Goal: Task Accomplishment & Management: Use online tool/utility

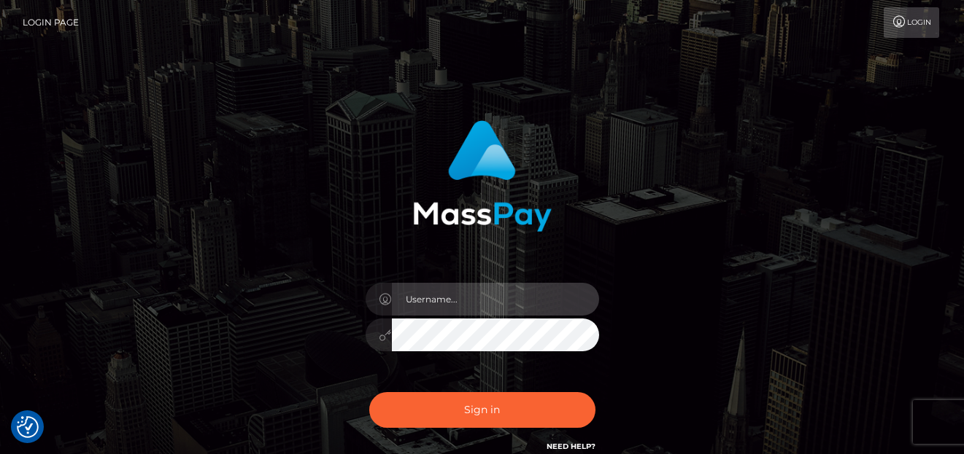
type input "[PERSON_NAME]"
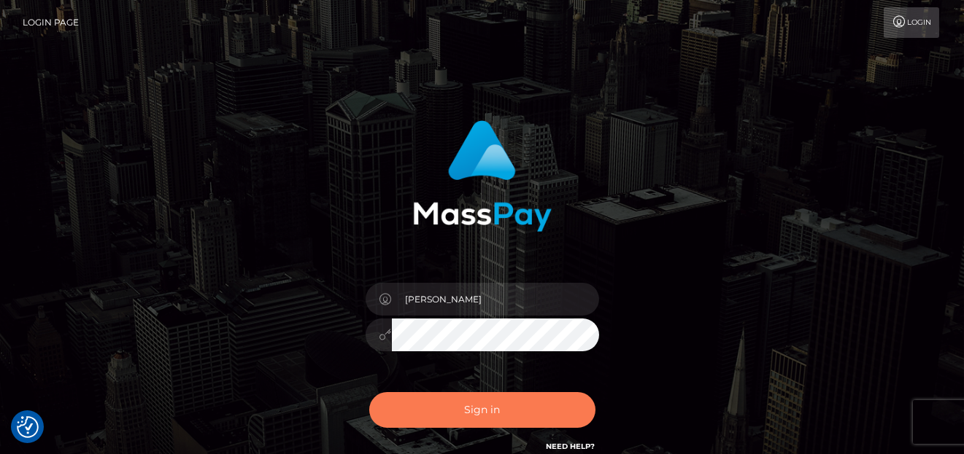
click at [552, 411] on button "Sign in" at bounding box center [482, 410] width 226 height 36
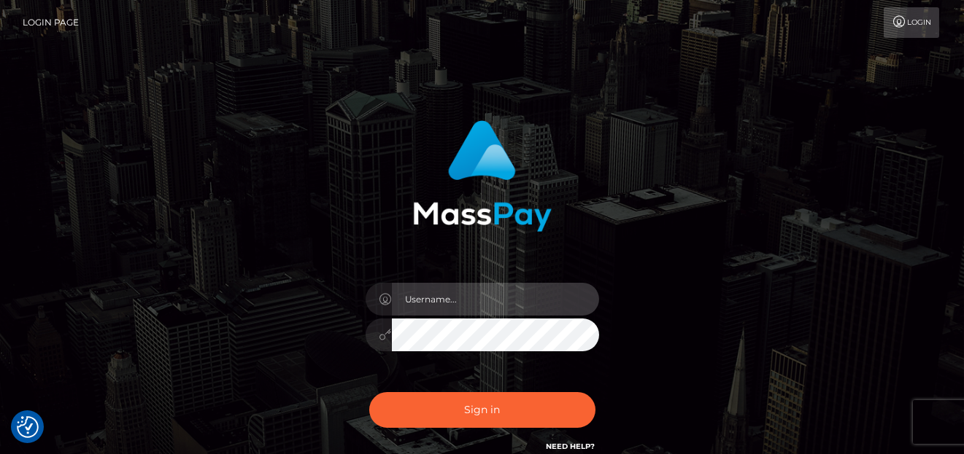
type input "[PERSON_NAME]"
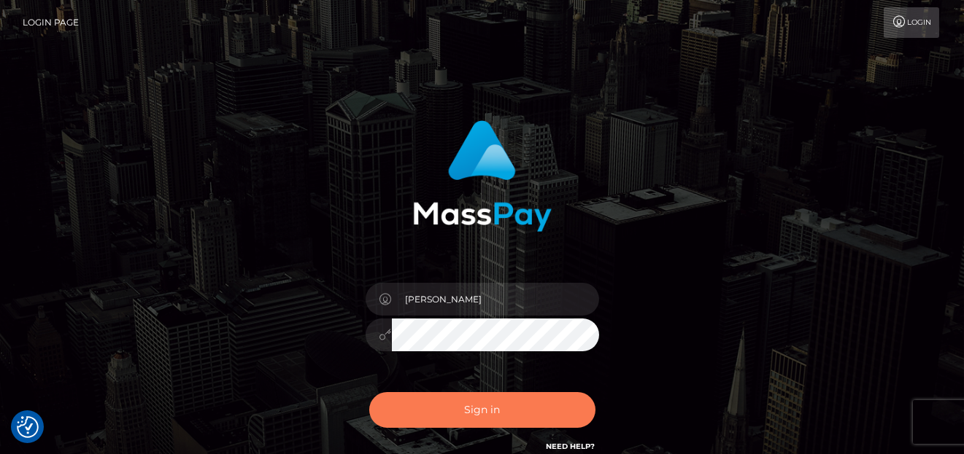
click at [422, 393] on button "Sign in" at bounding box center [482, 410] width 226 height 36
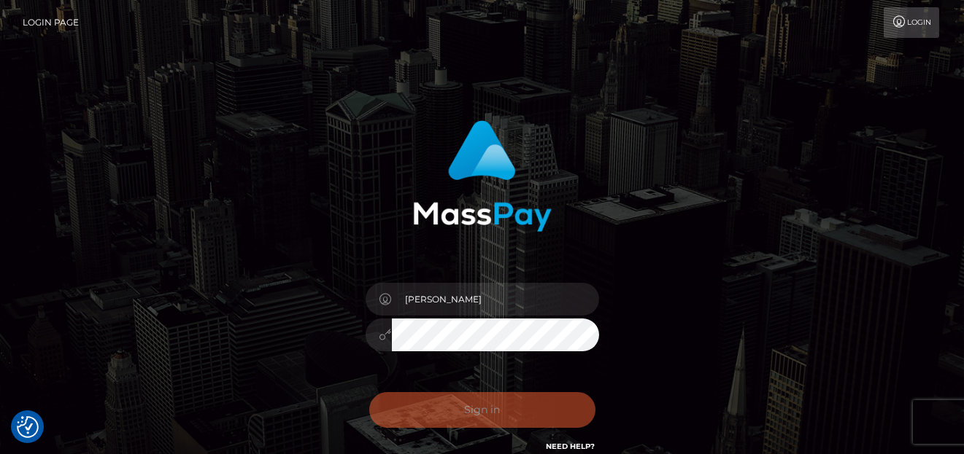
click at [432, 394] on div "0cAFcWeA7_8Hv4TW7vUAQU0eno4AVq8BMbbl655a06MhvYFx_jNUAcWoF4_uzPpf65cnSAppzPVAfWJ…" at bounding box center [482, 416] width 255 height 65
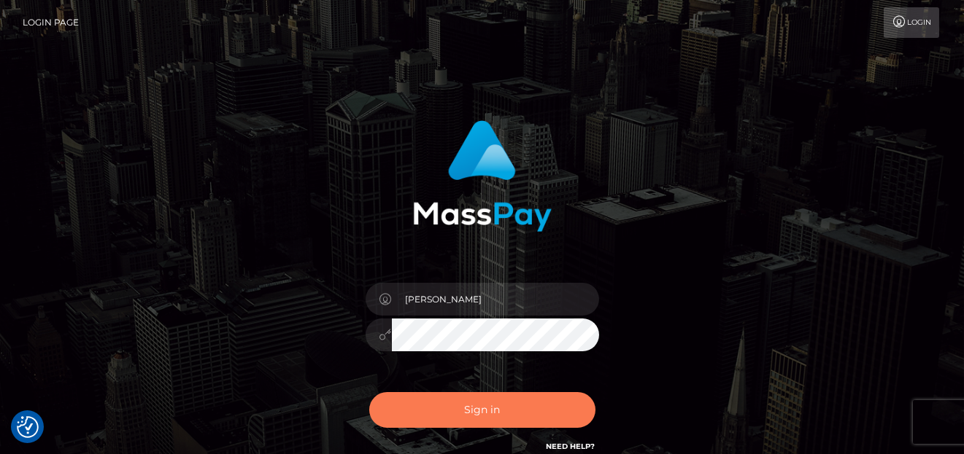
click at [505, 408] on button "Sign in" at bounding box center [482, 410] width 226 height 36
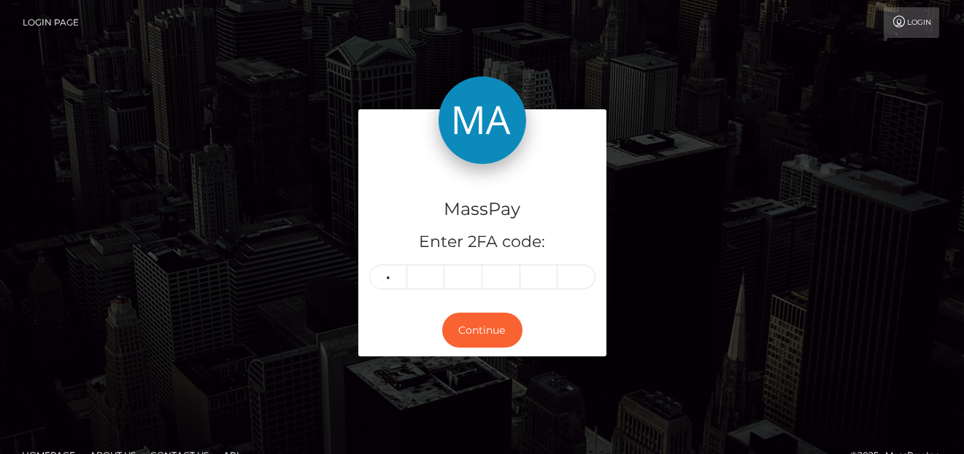
type input "7"
type input "5"
type input "3"
type input "7"
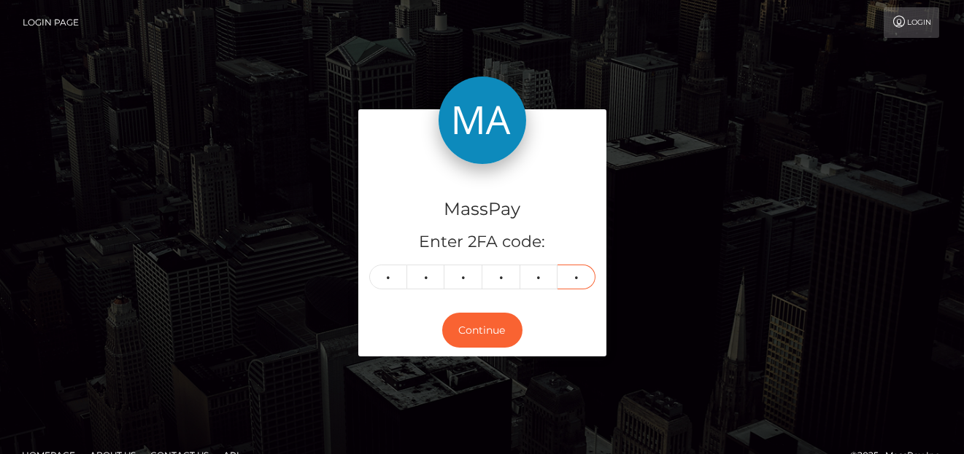
type input "9"
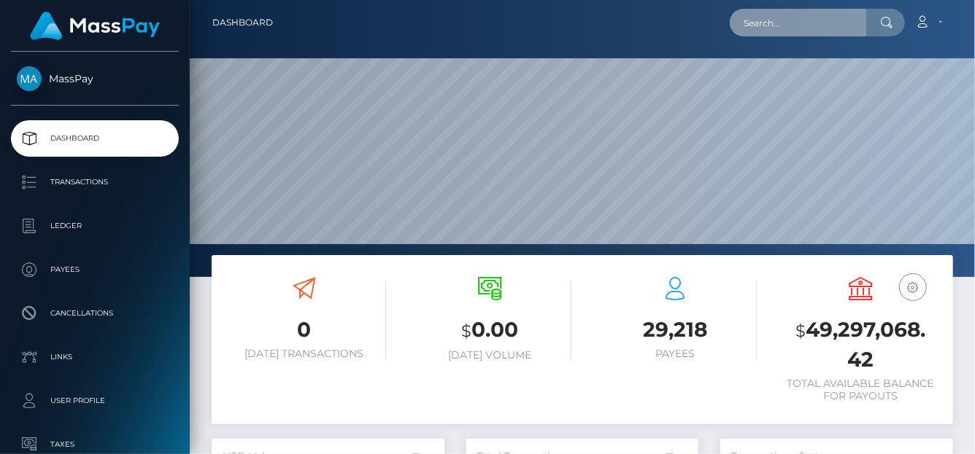
click at [783, 31] on input "text" at bounding box center [797, 23] width 137 height 28
paste input "[EMAIL_ADDRESS][DOMAIN_NAME]"
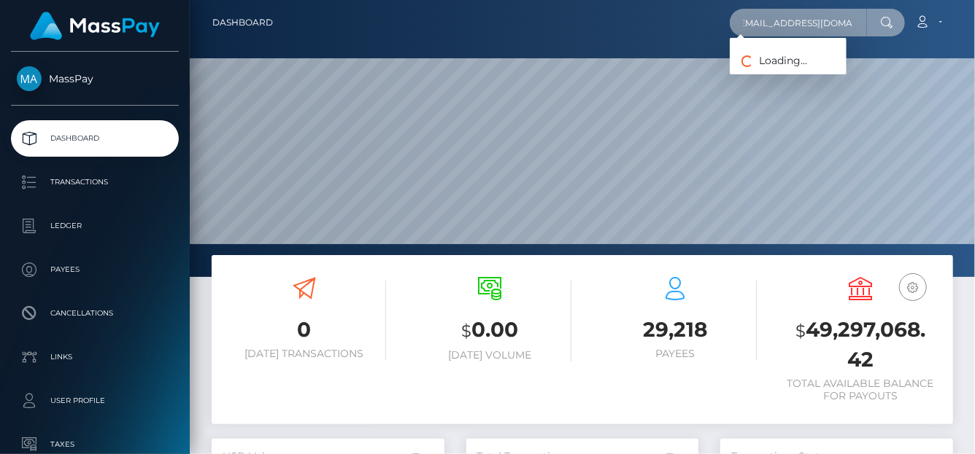
type input "[EMAIL_ADDRESS][DOMAIN_NAME]"
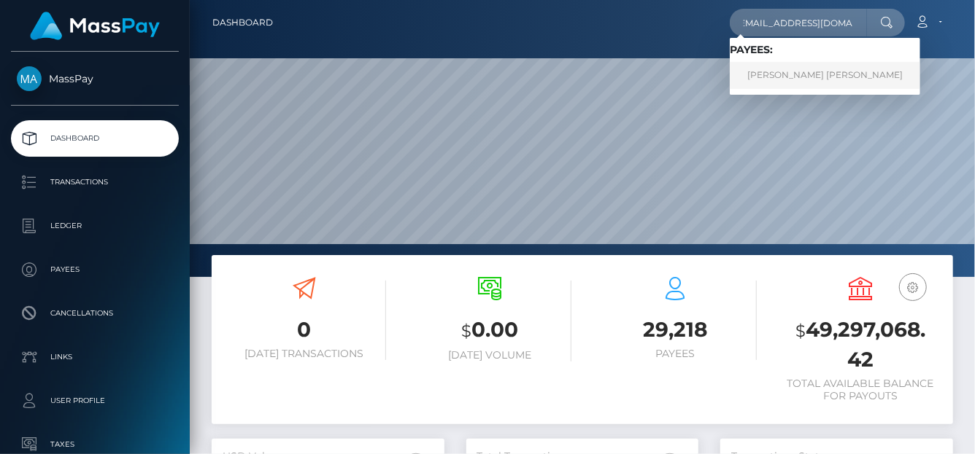
scroll to position [0, 0]
click at [846, 68] on link "RACHEL ELIZABETH CARLSON" at bounding box center [824, 75] width 190 height 27
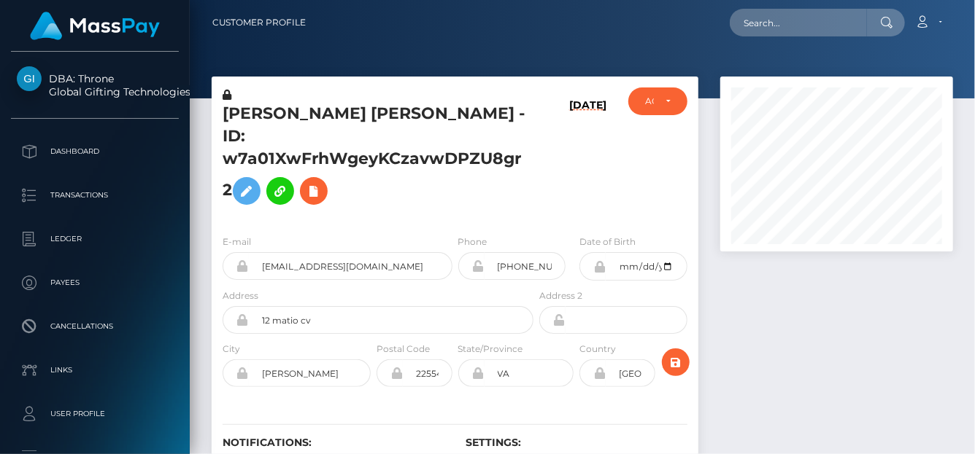
scroll to position [175, 233]
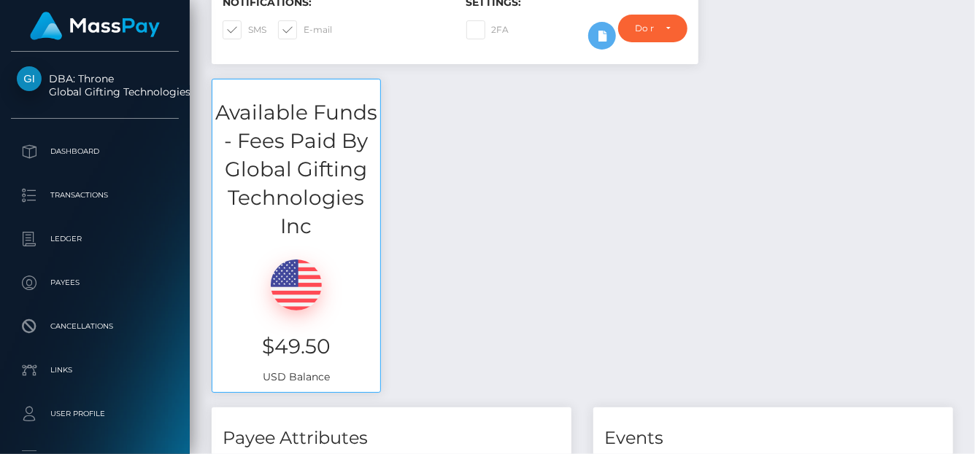
scroll to position [0, 0]
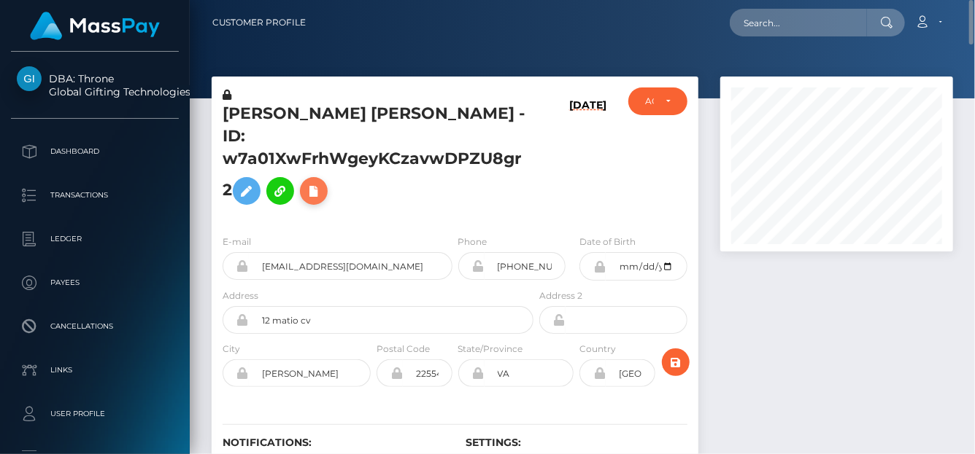
click at [316, 182] on icon at bounding box center [314, 191] width 18 height 18
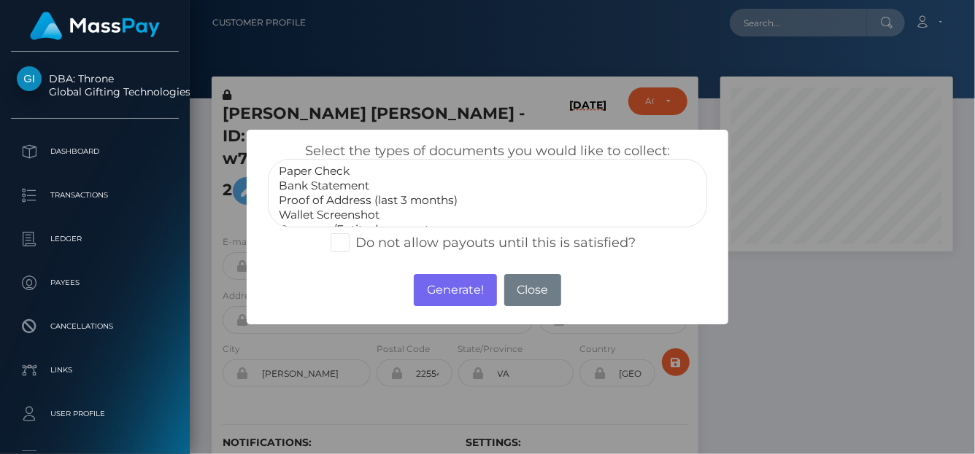
select select "Bank Statement"
click at [333, 179] on option "Bank Statement" at bounding box center [487, 186] width 420 height 15
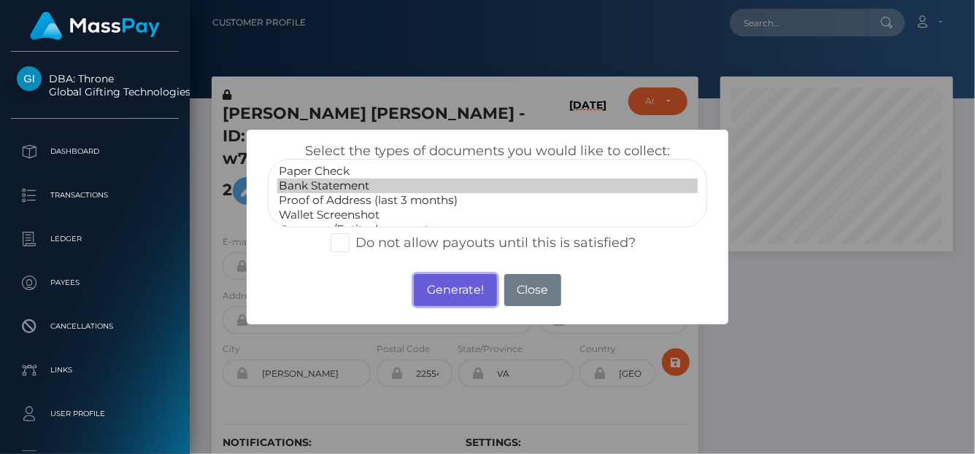
click at [458, 294] on button "Generate!" at bounding box center [455, 290] width 82 height 32
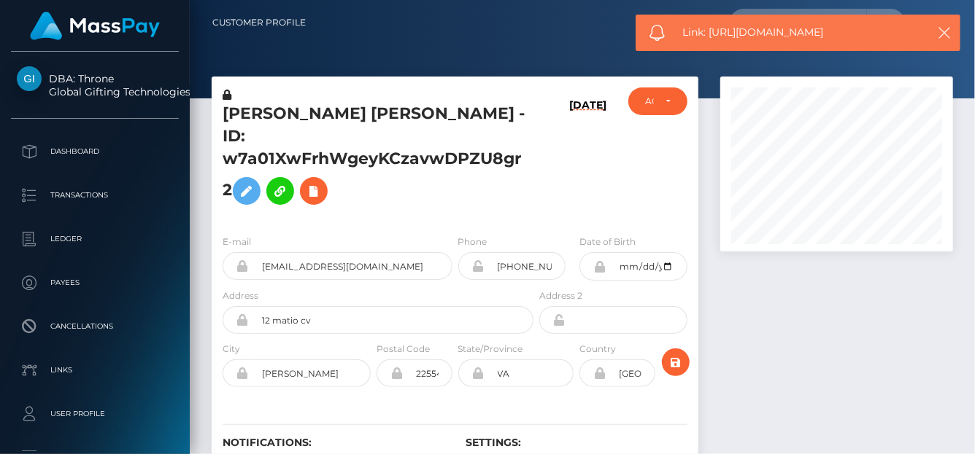
drag, startPoint x: 853, startPoint y: 28, endPoint x: 708, endPoint y: 34, distance: 145.3
click at [708, 34] on span "Link: [URL][DOMAIN_NAME]" at bounding box center [800, 32] width 234 height 15
copy span "[URL][DOMAIN_NAME]"
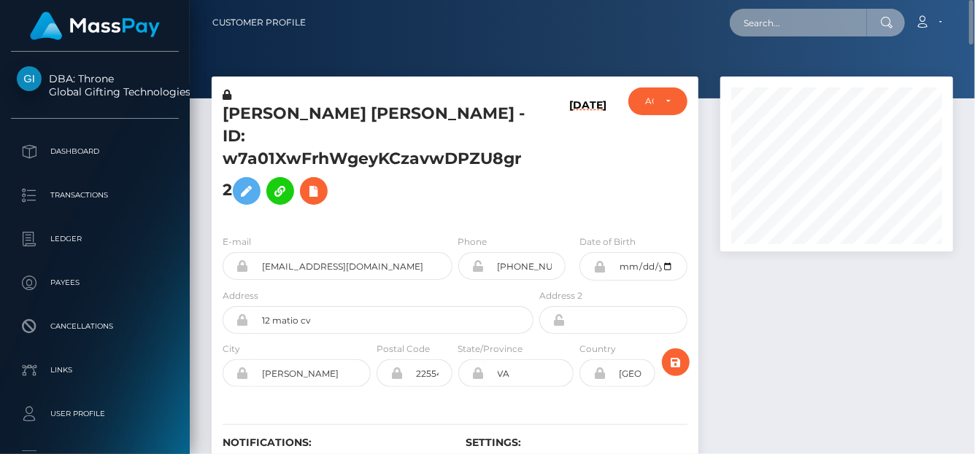
click at [792, 28] on input "text" at bounding box center [797, 23] width 137 height 28
paste input "[EMAIL_ADDRESS][DOMAIN_NAME]"
type input "[EMAIL_ADDRESS][DOMAIN_NAME]"
